Goal: Information Seeking & Learning: Understand process/instructions

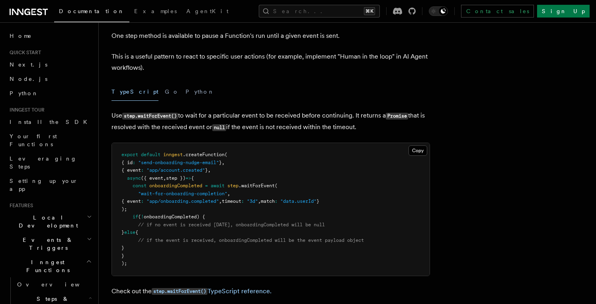
scroll to position [45, 0]
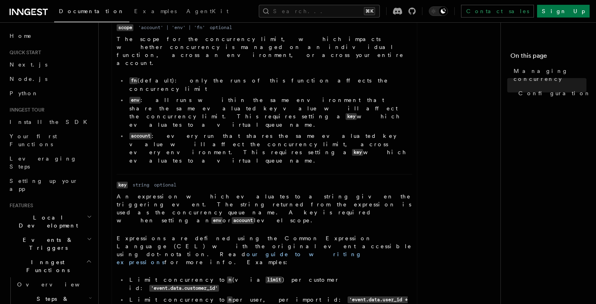
scroll to position [470, 0]
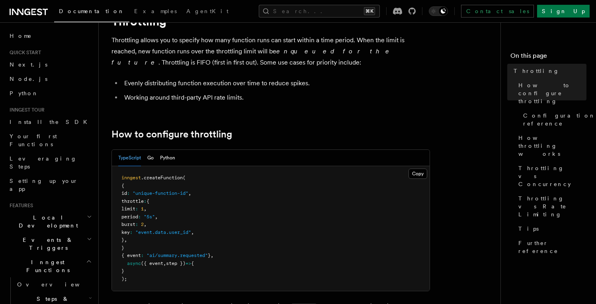
scroll to position [43, 0]
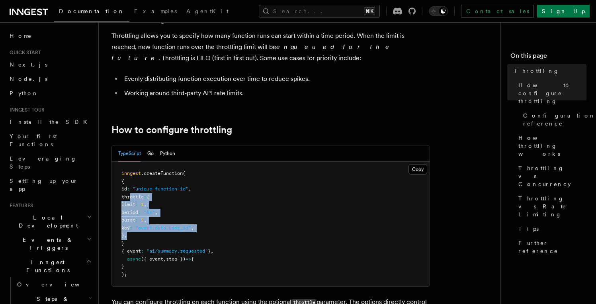
drag, startPoint x: 131, startPoint y: 196, endPoint x: 155, endPoint y: 235, distance: 45.7
click at [155, 235] on pre "inngest .createFunction ( { id : "unique-function-id" , throttle : { limit : 1 …" at bounding box center [271, 224] width 318 height 125
copy code "throttle : { limit : 1 , period : "5s" , burst : 2 , key : "event.data.user_id"…"
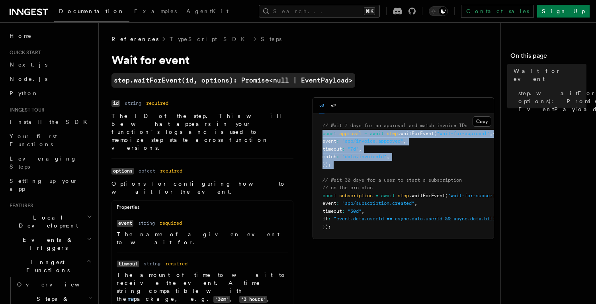
drag, startPoint x: 351, startPoint y: 170, endPoint x: 312, endPoint y: 132, distance: 54.6
click at [312, 132] on div "v3 v2 Copy Copied // Wait 7 days for an approval and match invoice IDs const ap…" at bounding box center [403, 168] width 182 height 142
copy code "const approval = await step .waitForEvent ( "wait-for-approval" , { event : "ap…"
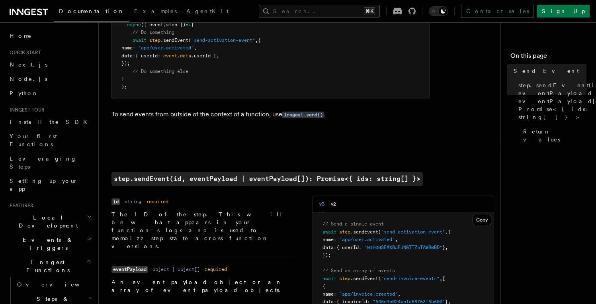
scroll to position [224, 0]
